Goal: Transaction & Acquisition: Book appointment/travel/reservation

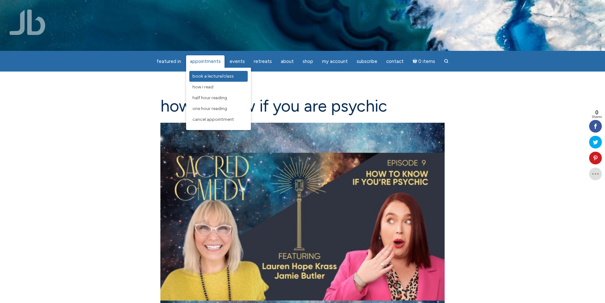
click at [218, 75] on span "Book a Lecture/Class" at bounding box center [213, 75] width 41 height 5
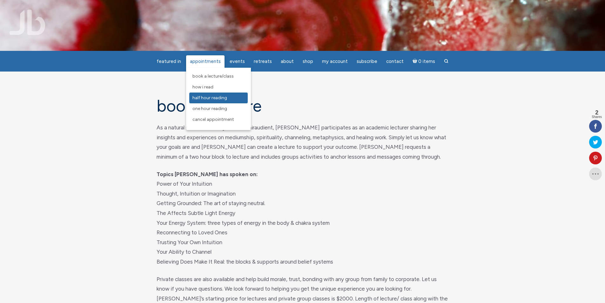
click at [207, 96] on span "Half Hour Reading" at bounding box center [210, 97] width 35 height 5
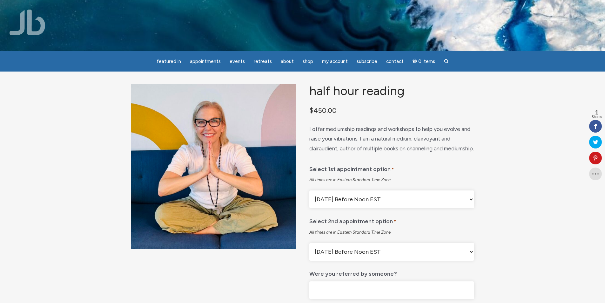
click at [470, 208] on select "Monday Before Noon EST Monday After Noon EST First Available Appointment" at bounding box center [391, 199] width 165 height 18
click at [309, 206] on select "Monday Before Noon EST Monday After Noon EST First Available Appointment" at bounding box center [391, 199] width 165 height 18
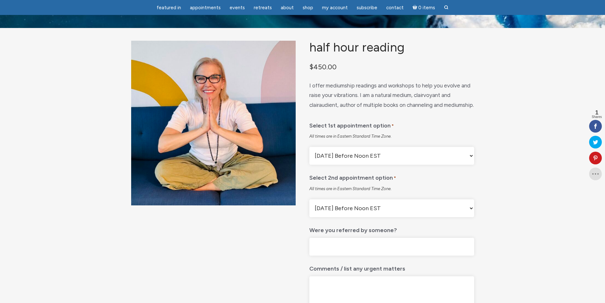
scroll to position [95, 0]
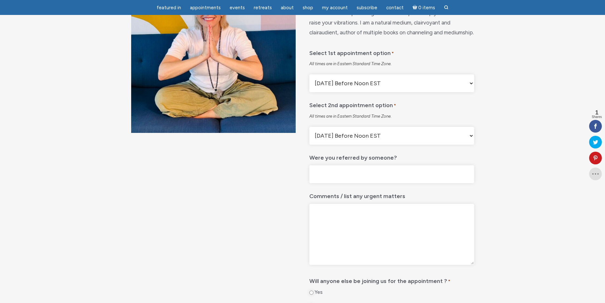
click at [467, 145] on select "Monday Before Noon EST Monday After Noon EST First Available Appointment" at bounding box center [391, 136] width 165 height 18
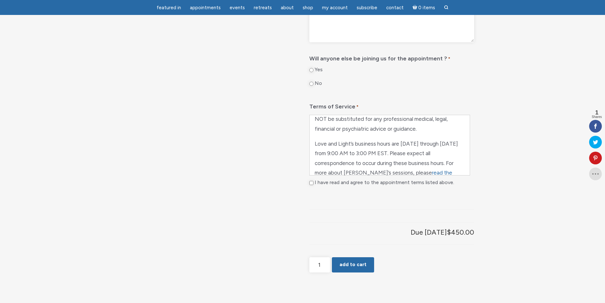
scroll to position [311, 0]
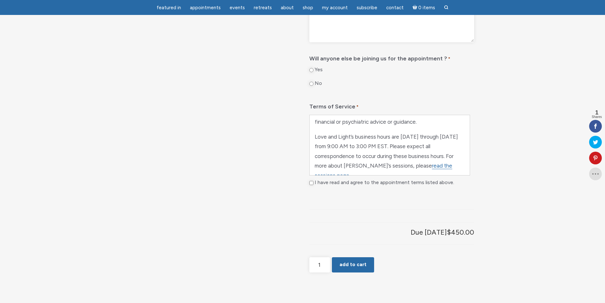
click at [312, 185] on input "I have read and agree to the appointment terms listed above." at bounding box center [311, 183] width 4 height 4
checkbox input "true"
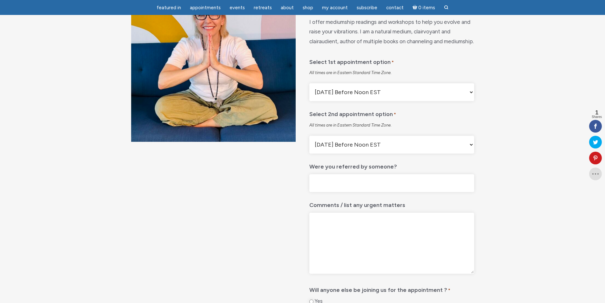
scroll to position [95, 0]
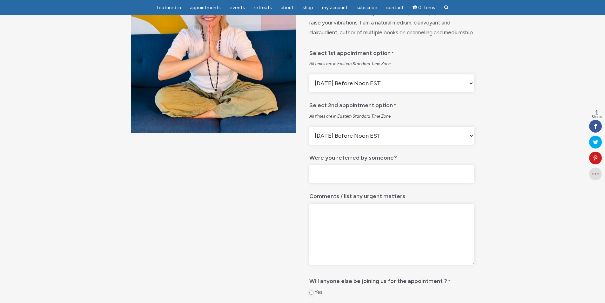
click at [370, 183] on input "Were you referred by someone?" at bounding box center [391, 174] width 165 height 18
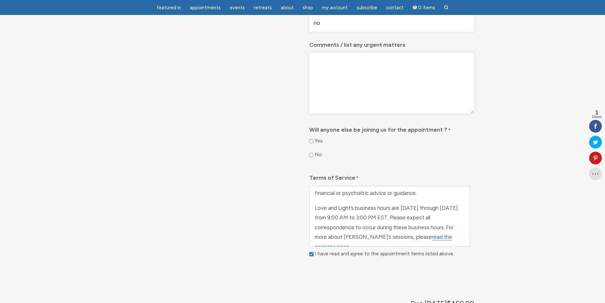
scroll to position [254, 0]
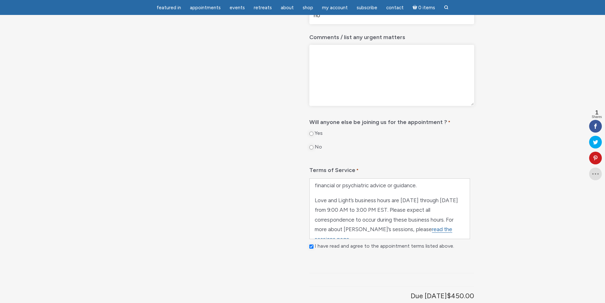
type input "no"
click at [312, 136] on input "Yes" at bounding box center [311, 134] width 4 height 4
radio input "true"
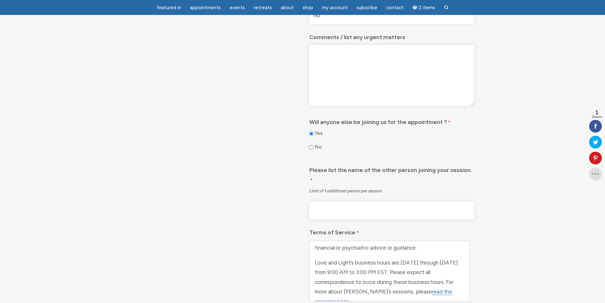
click at [381, 220] on input"] "Please list the name of the other person joining your session., Row 1" at bounding box center [391, 210] width 165 height 18
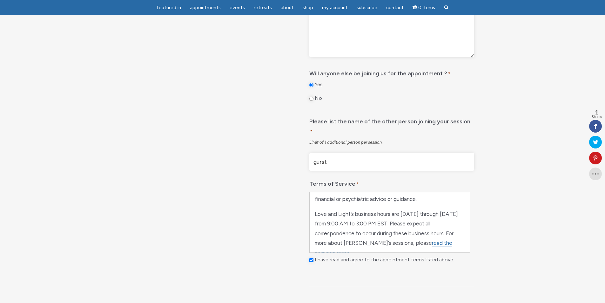
scroll to position [381, 0]
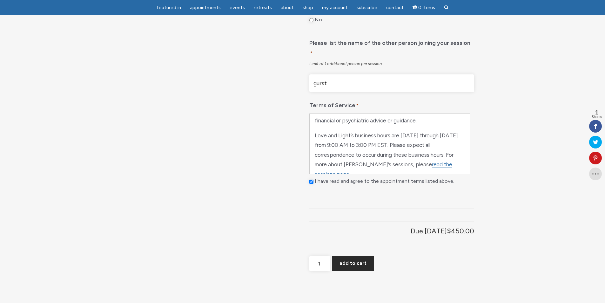
type input"] "gurst"
click at [355, 271] on button "Add to cart" at bounding box center [353, 263] width 42 height 15
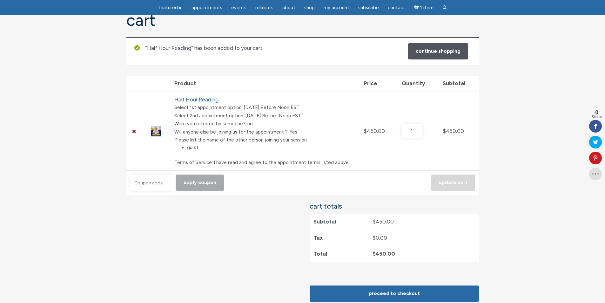
scroll to position [127, 0]
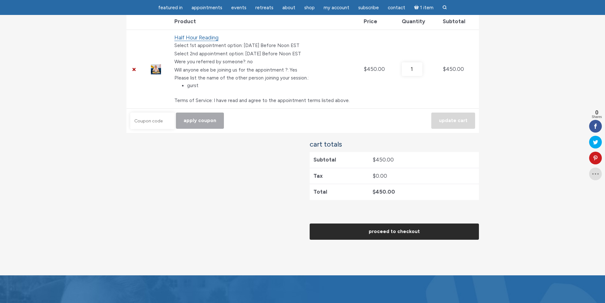
click at [390, 230] on link "Proceed to checkout" at bounding box center [394, 231] width 169 height 16
